Goal: Information Seeking & Learning: Learn about a topic

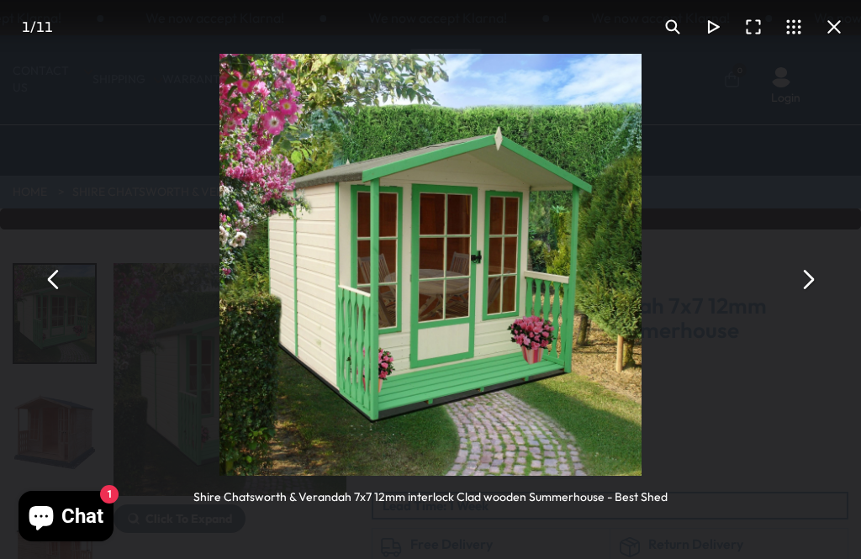
scroll to position [37, 0]
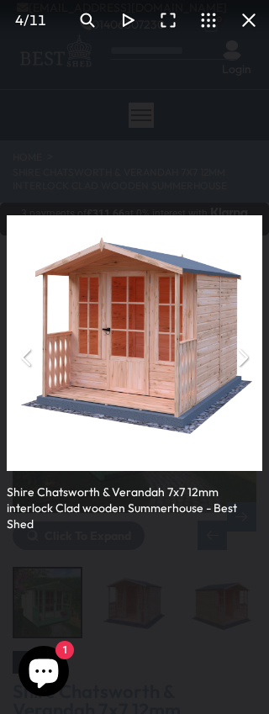
click at [245, 6] on button "You can close this modal content with the ESC key" at bounding box center [249, 20] width 40 height 40
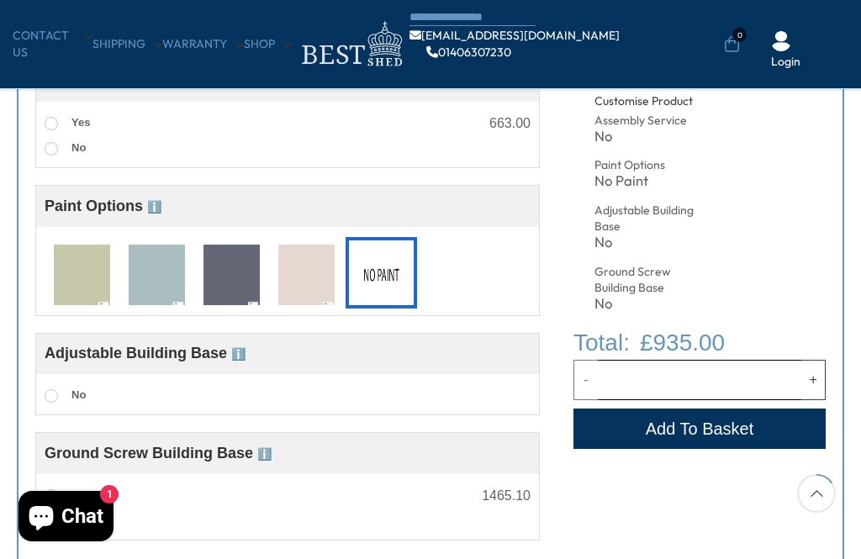
scroll to position [650, 0]
click at [156, 268] on img at bounding box center [157, 276] width 56 height 62
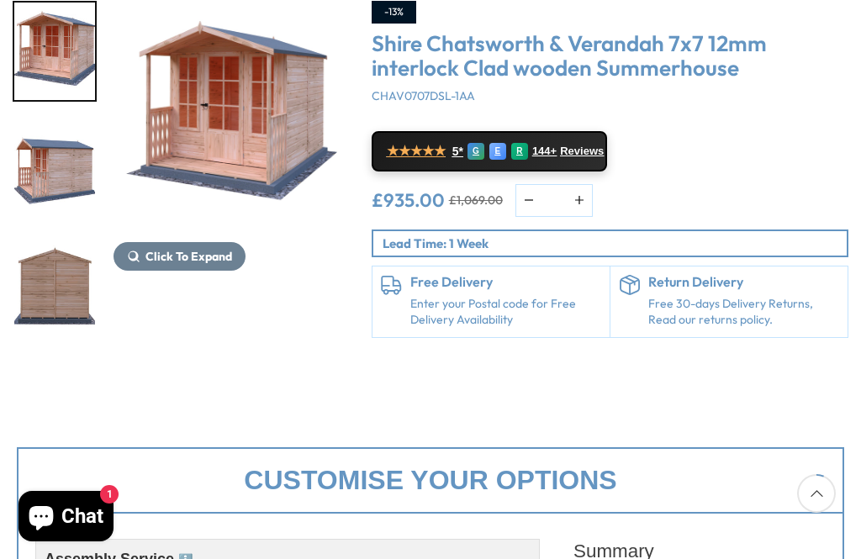
scroll to position [251, 0]
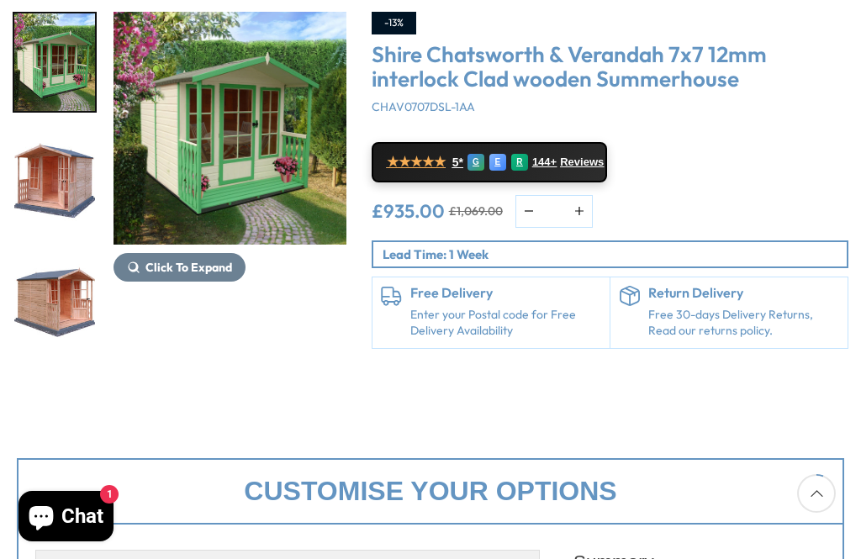
click at [254, 122] on img "1 / 11" at bounding box center [230, 128] width 233 height 233
click at [214, 234] on img "1 / 11" at bounding box center [230, 128] width 233 height 233
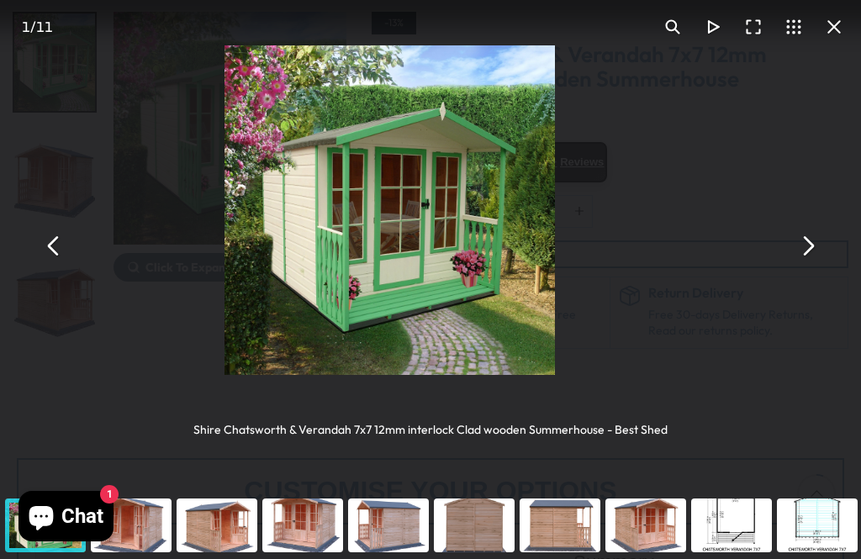
click at [218, 256] on div "Shire Chatsworth & Verandah 7x7 12mm interlock Clad wooden Summerhouse - Best S…" at bounding box center [430, 246] width 861 height 492
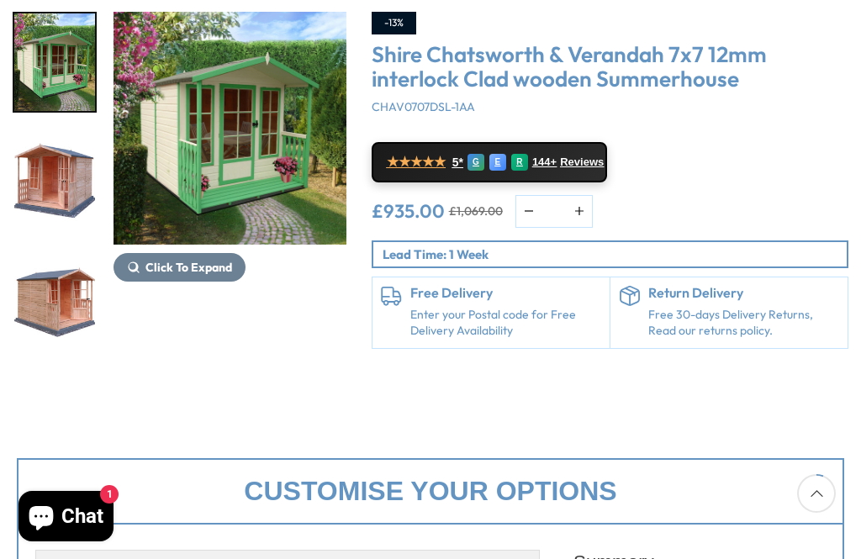
click at [206, 258] on button "Click To Expand" at bounding box center [180, 267] width 132 height 29
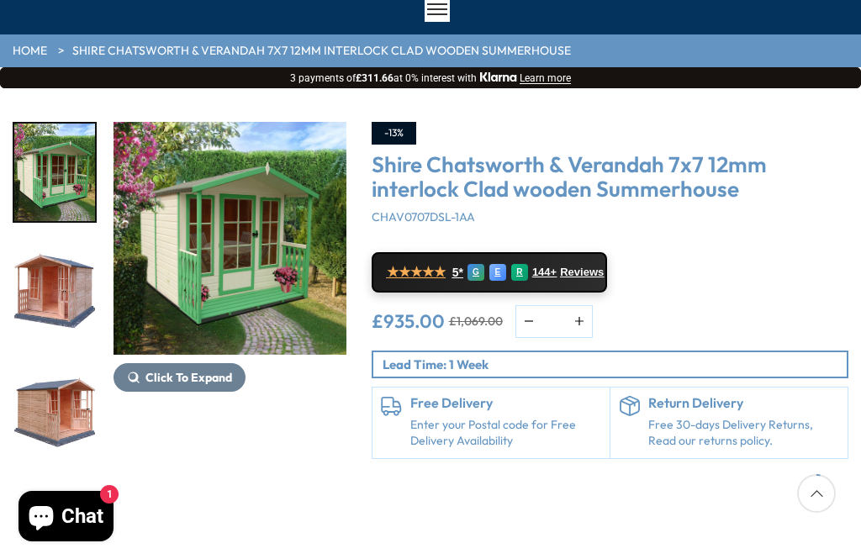
scroll to position [140, 0]
click at [199, 371] on span "Click To Expand" at bounding box center [188, 378] width 87 height 15
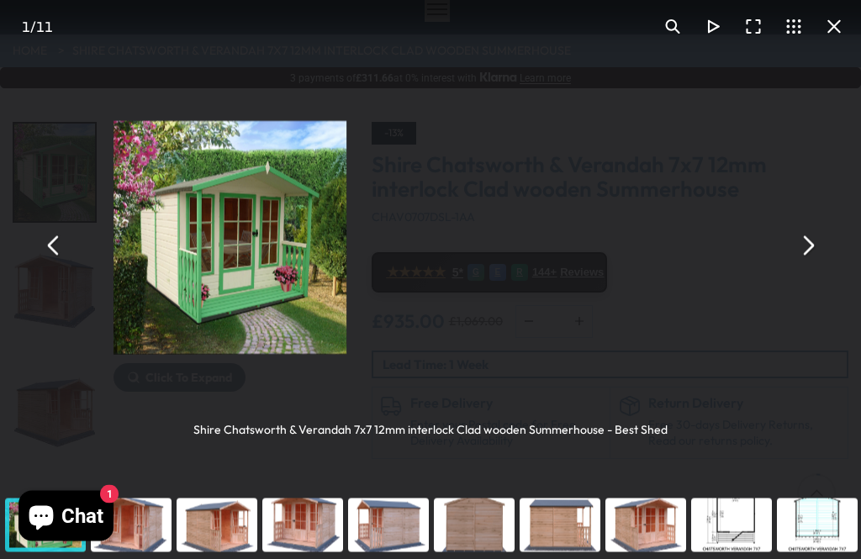
scroll to position [141, 0]
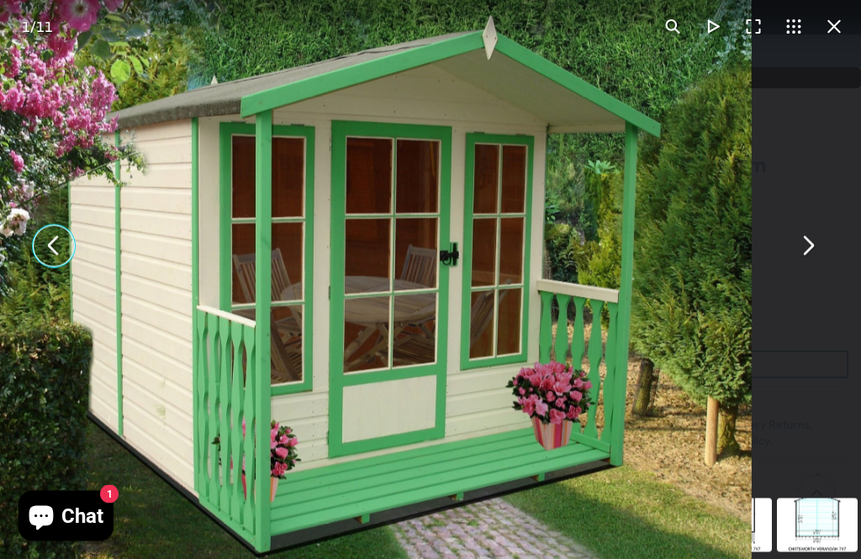
scroll to position [141, 0]
